Goal: Information Seeking & Learning: Check status

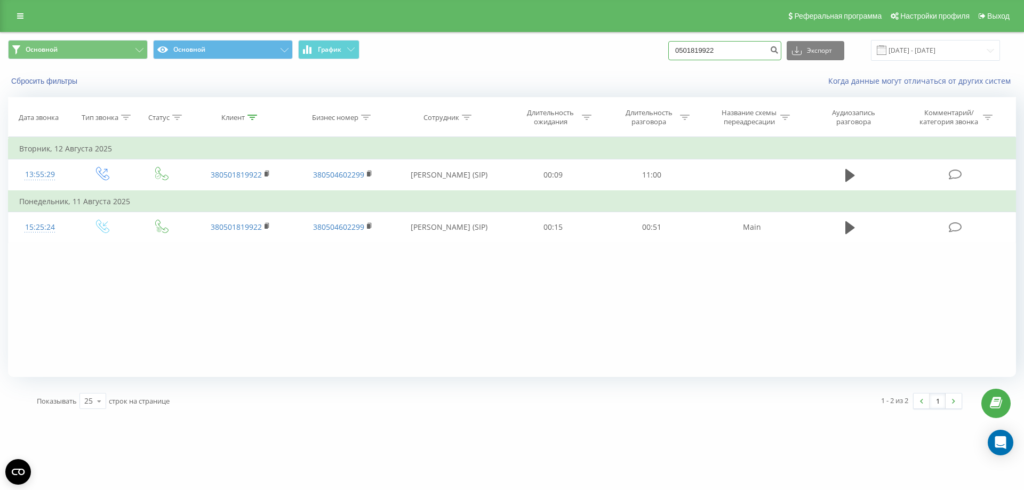
click at [696, 45] on input "0501819922" at bounding box center [724, 50] width 113 height 19
paste input "67415631"
type input "0674156312"
click at [779, 52] on icon "submit" at bounding box center [774, 48] width 9 height 6
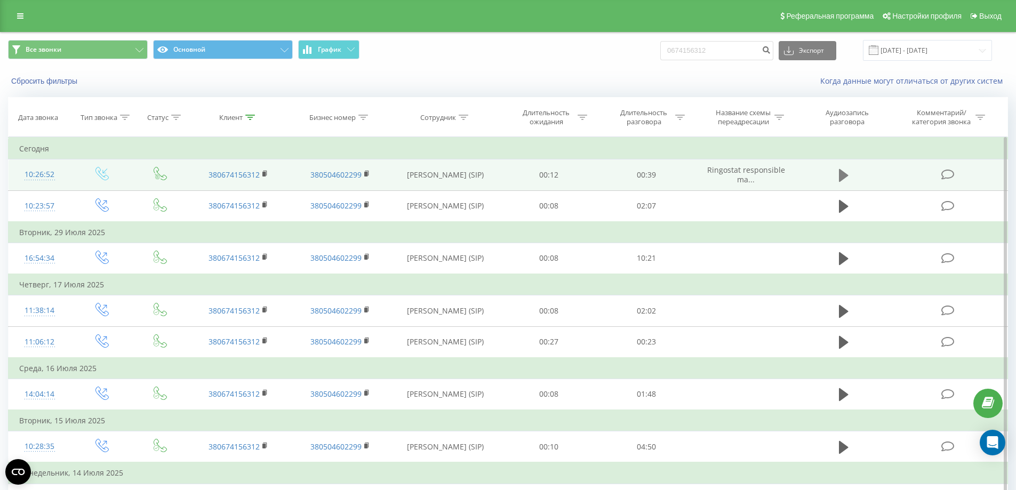
click at [844, 176] on icon at bounding box center [844, 175] width 10 height 13
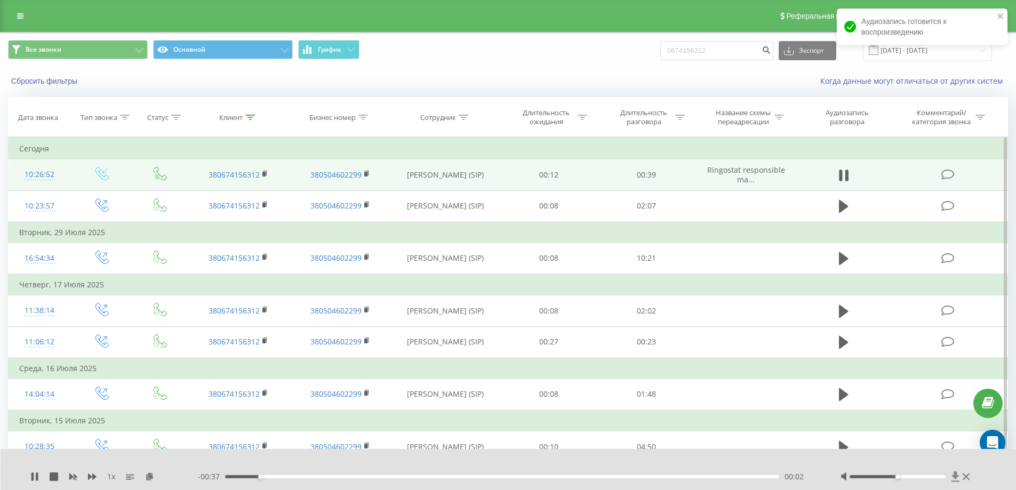
click at [955, 478] on icon at bounding box center [955, 476] width 8 height 10
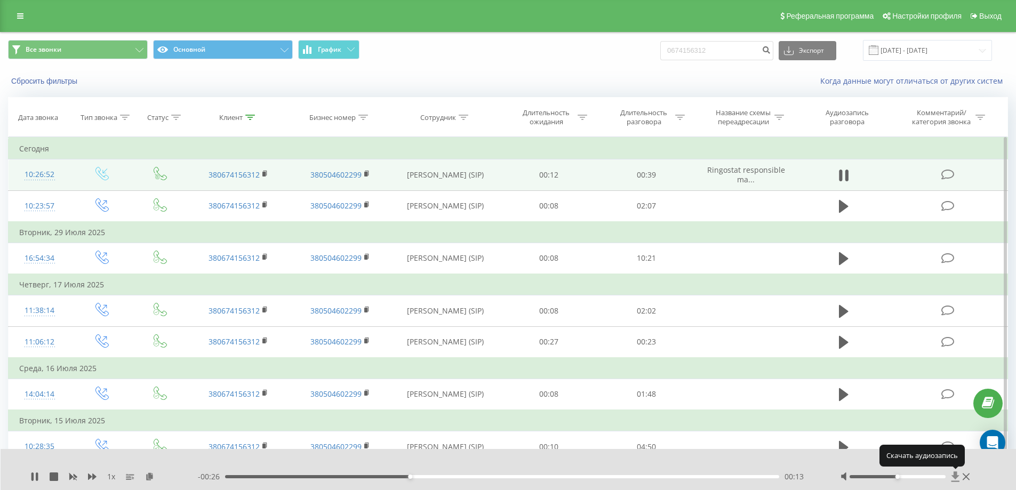
click at [956, 476] on icon at bounding box center [955, 476] width 8 height 10
